Goal: Task Accomplishment & Management: Manage account settings

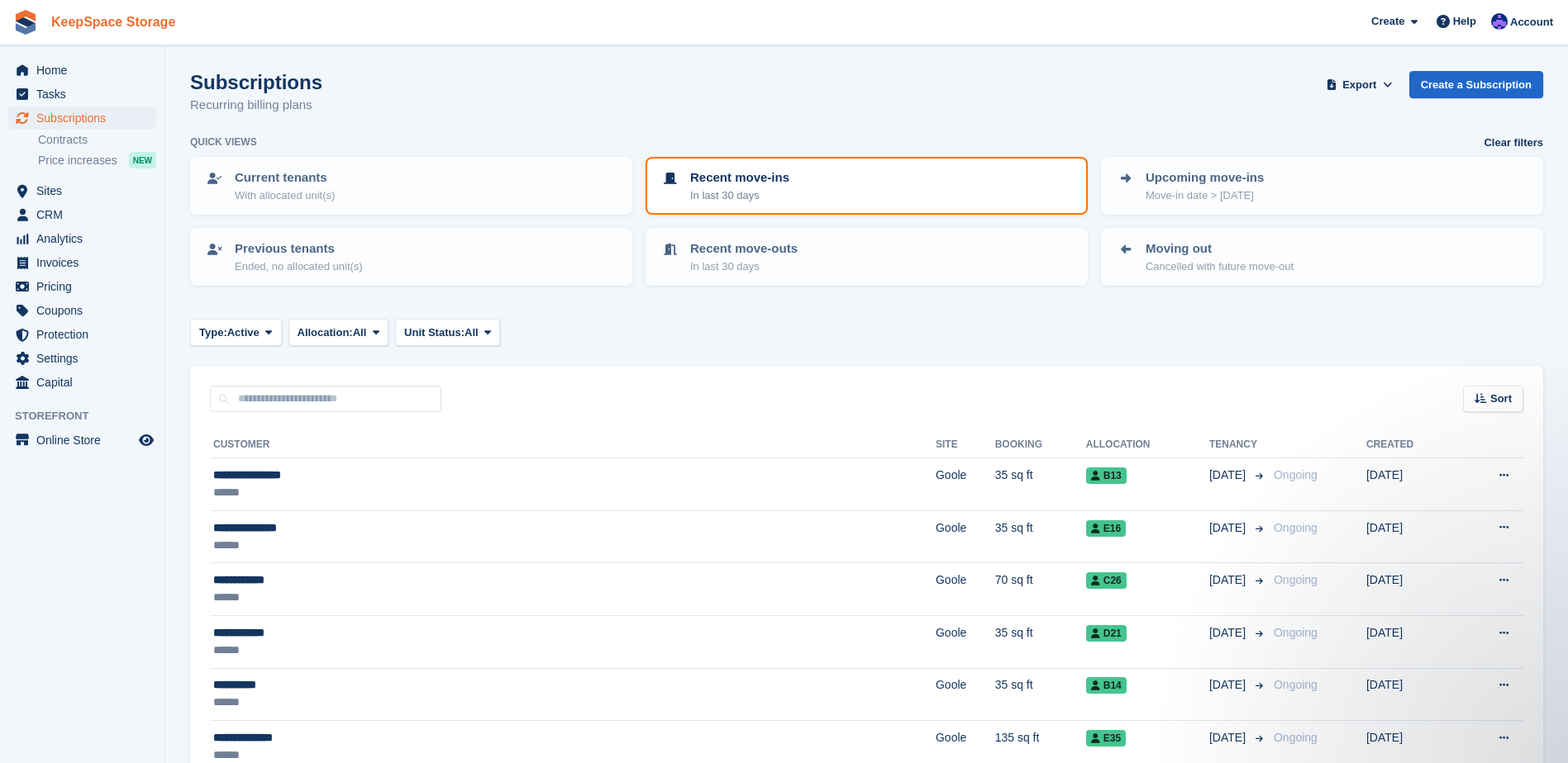
click at [89, 22] on link "KeepSpace Storage" at bounding box center [113, 22] width 137 height 27
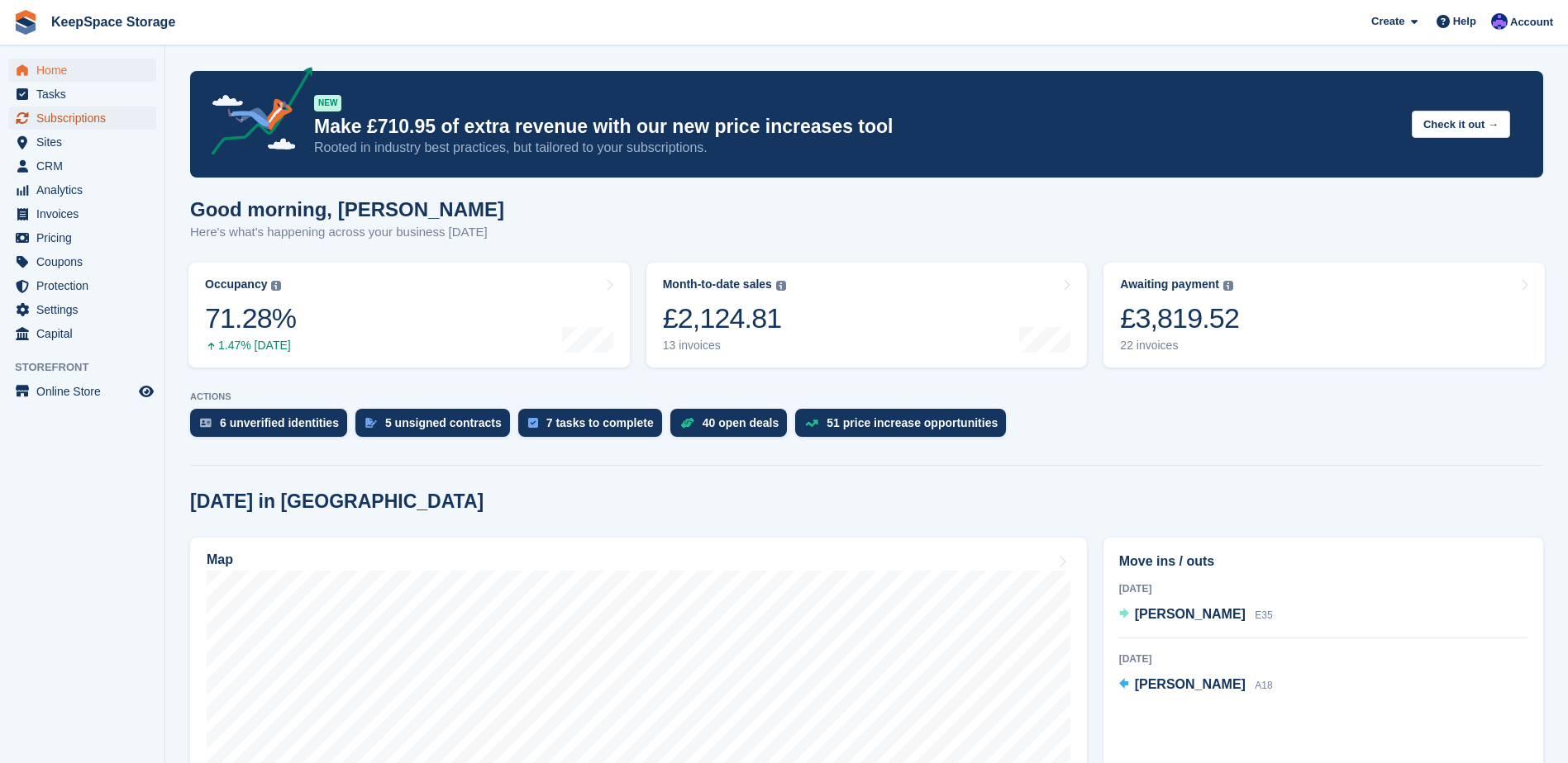
click at [111, 110] on span "Subscriptions" at bounding box center [86, 118] width 99 height 23
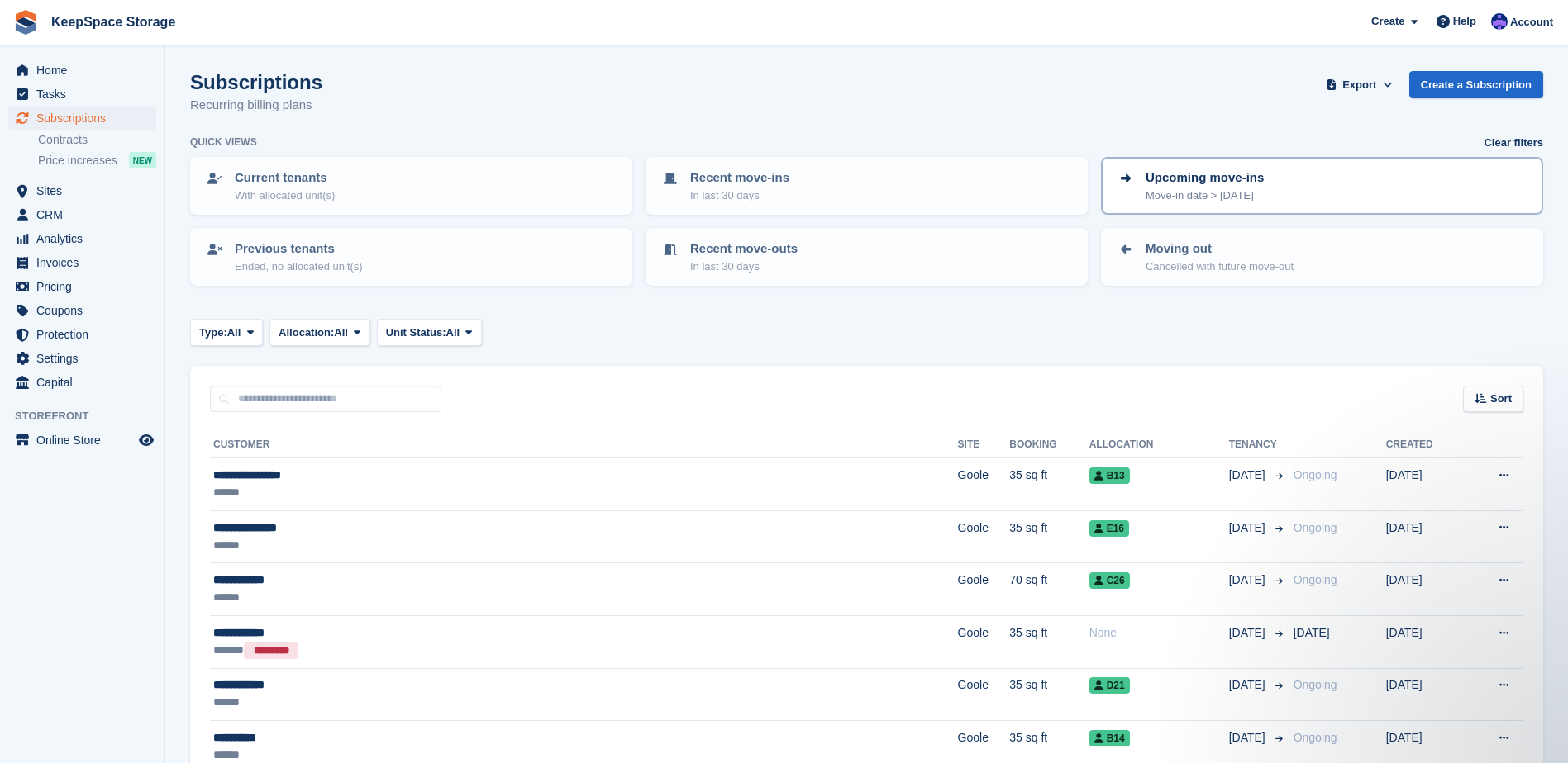
click at [1176, 179] on p "Upcoming move-ins" at bounding box center [1205, 178] width 118 height 19
